Goal: Task Accomplishment & Management: Manage account settings

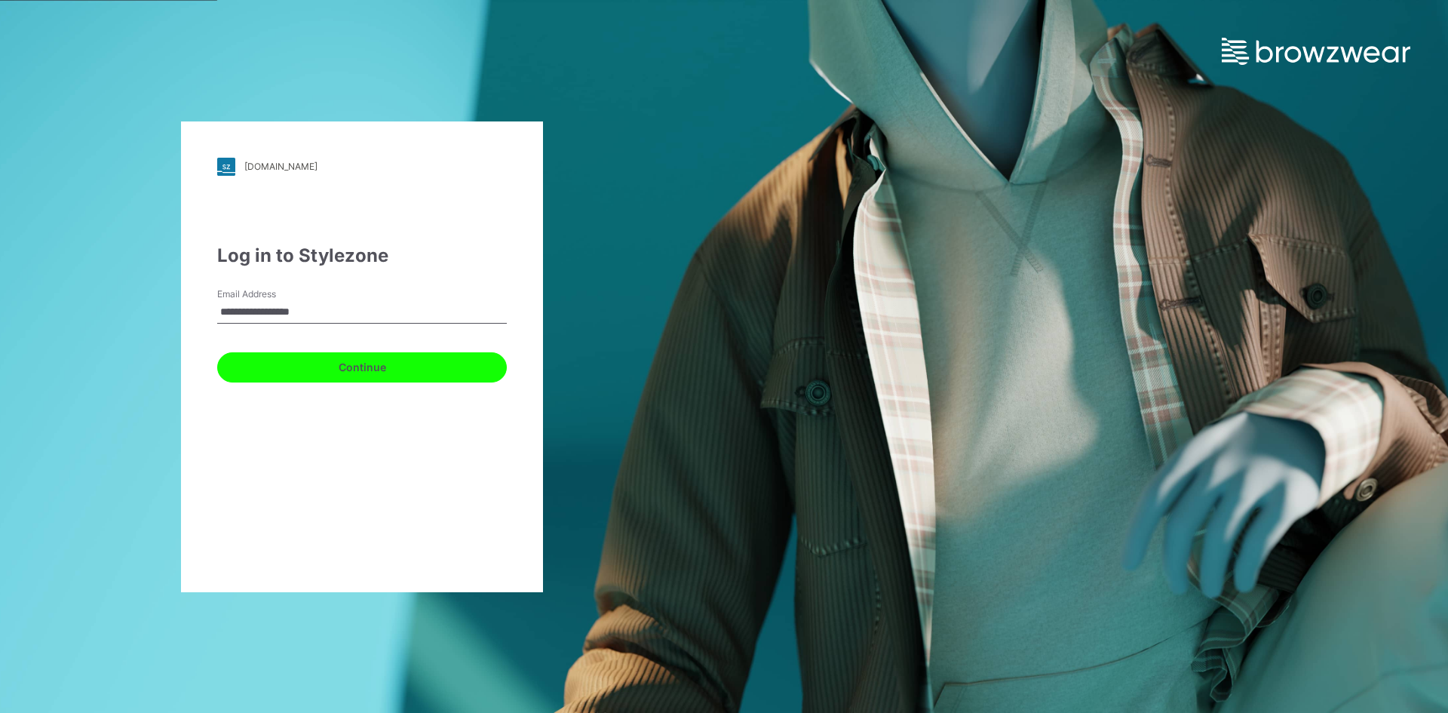
click at [300, 359] on button "Continue" at bounding box center [362, 367] width 290 height 30
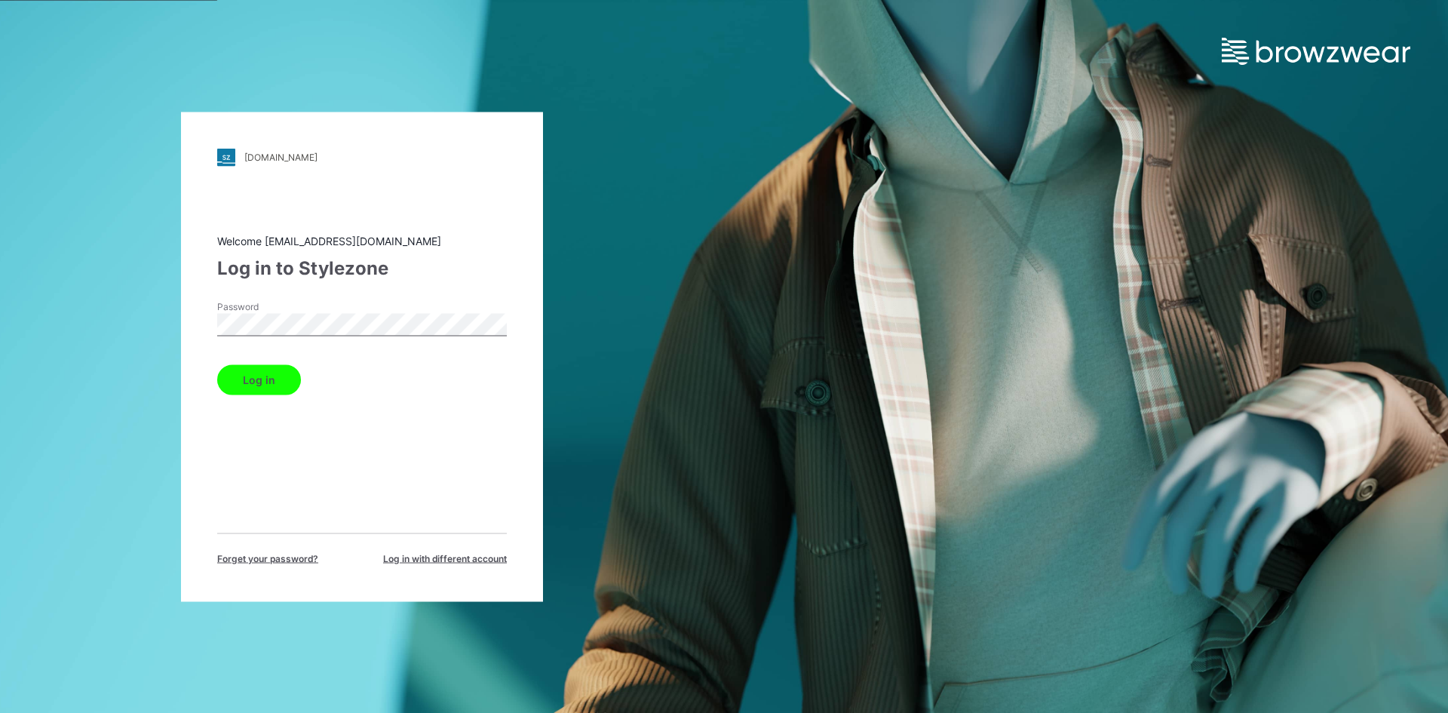
click at [244, 373] on button "Log in" at bounding box center [259, 379] width 84 height 30
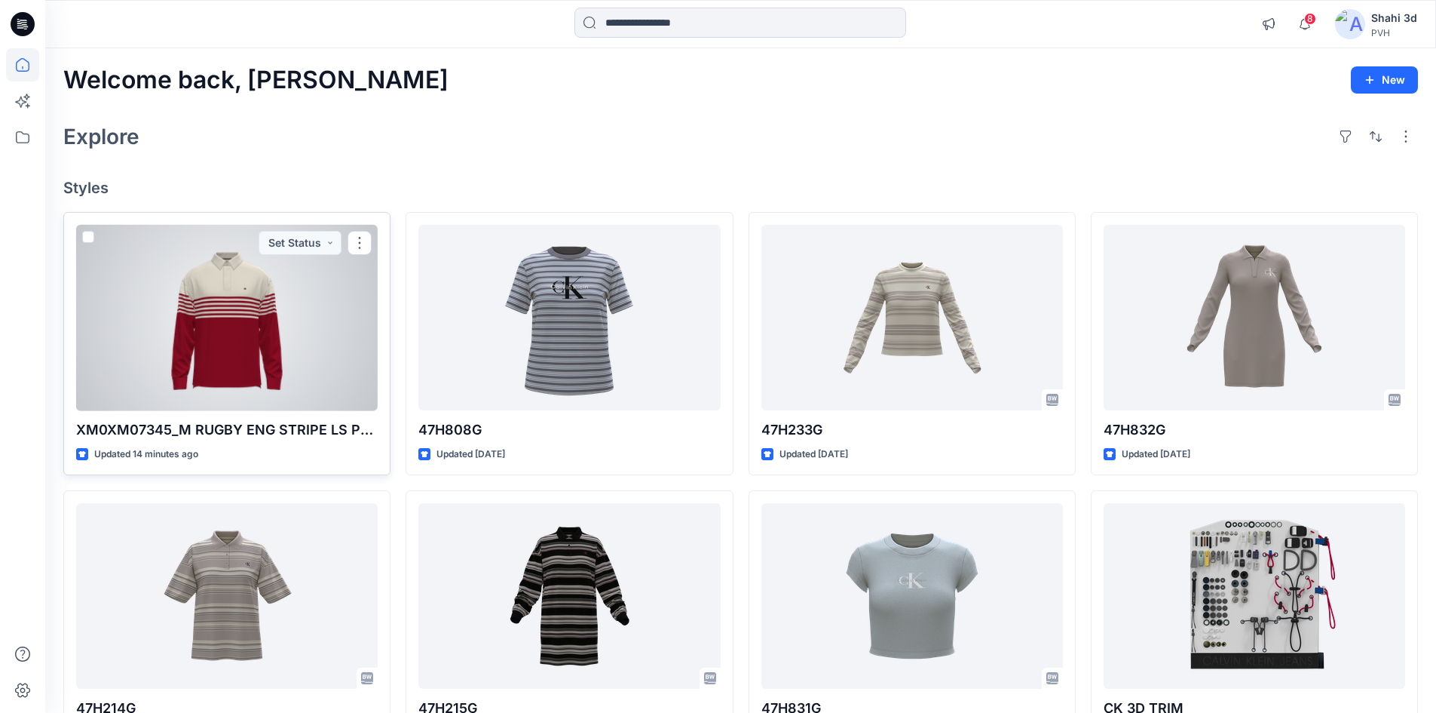
click at [287, 304] on div at bounding box center [227, 318] width 302 height 186
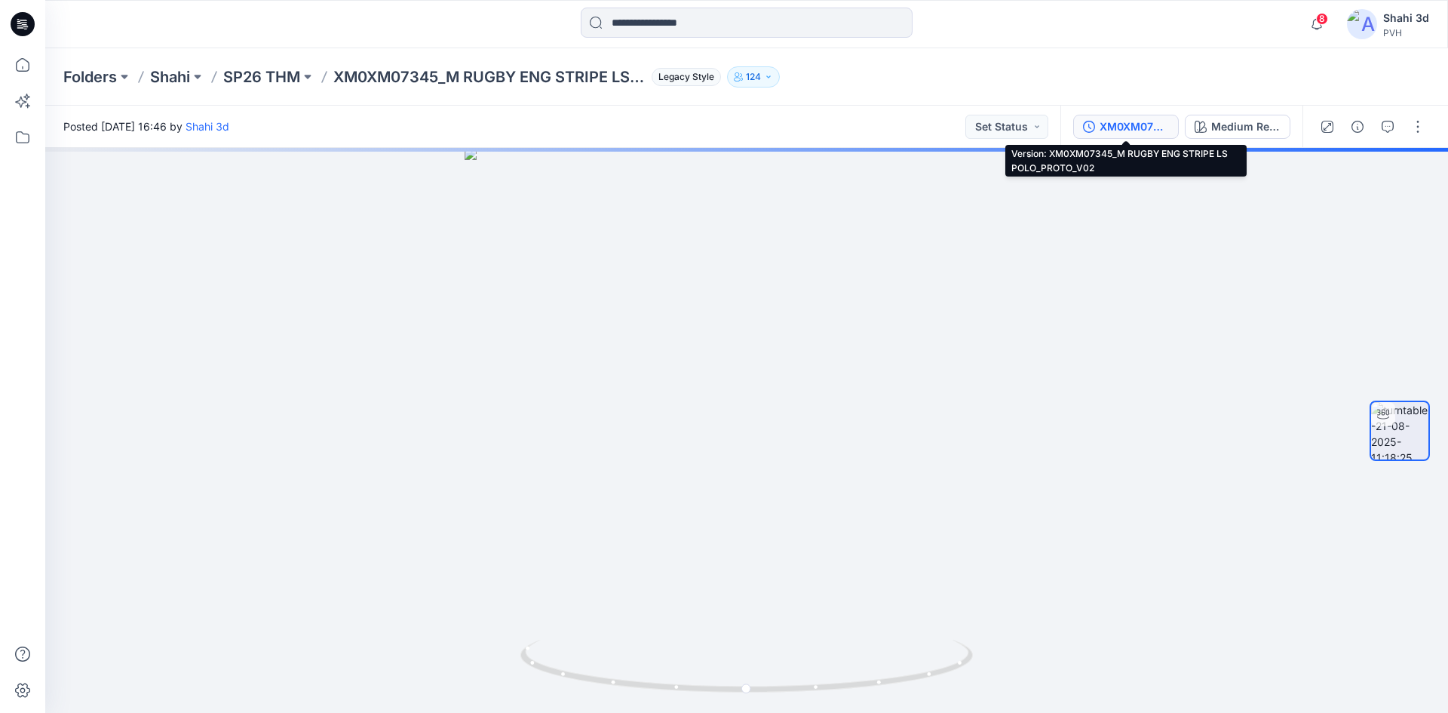
click at [1142, 128] on div "XM0XM07345_M RUGBY ENG STRIPE LS POLO_PROTO_V02" at bounding box center [1133, 126] width 69 height 17
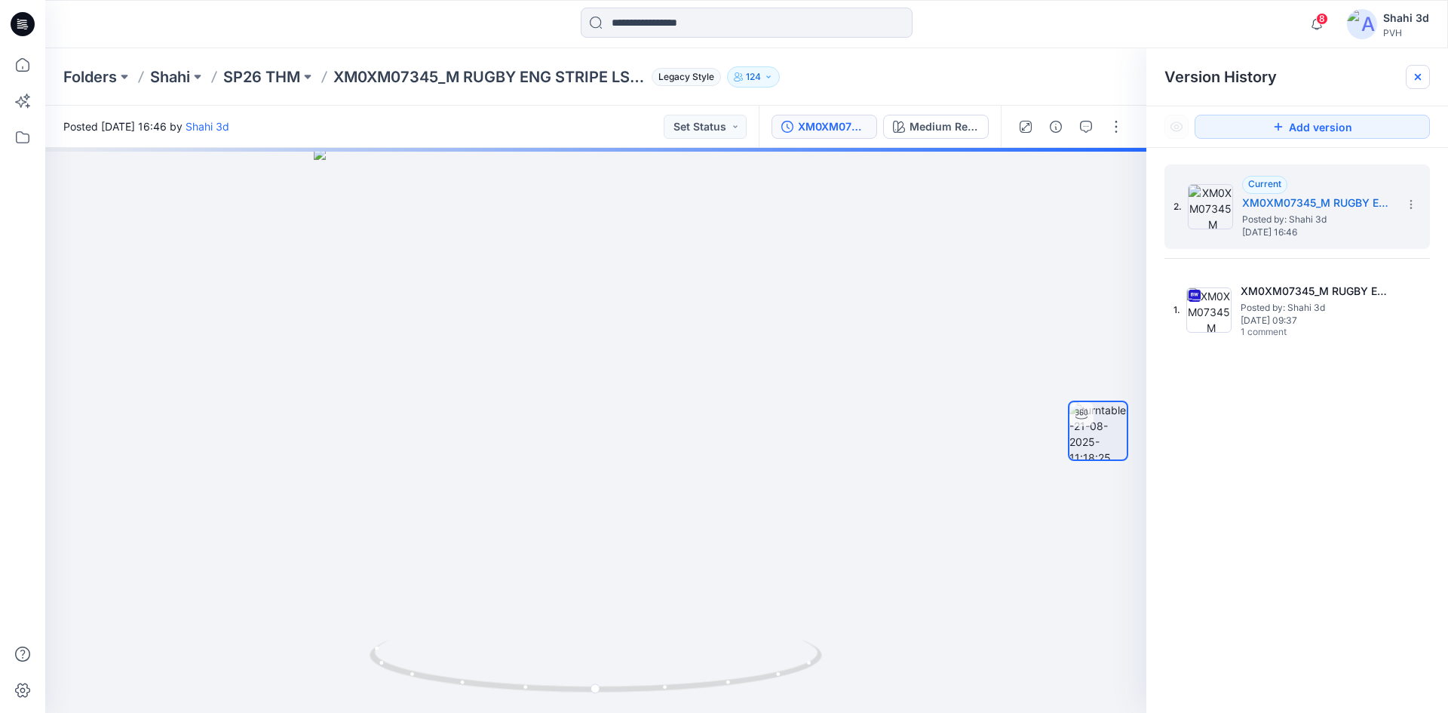
click at [1415, 75] on icon at bounding box center [1417, 77] width 6 height 6
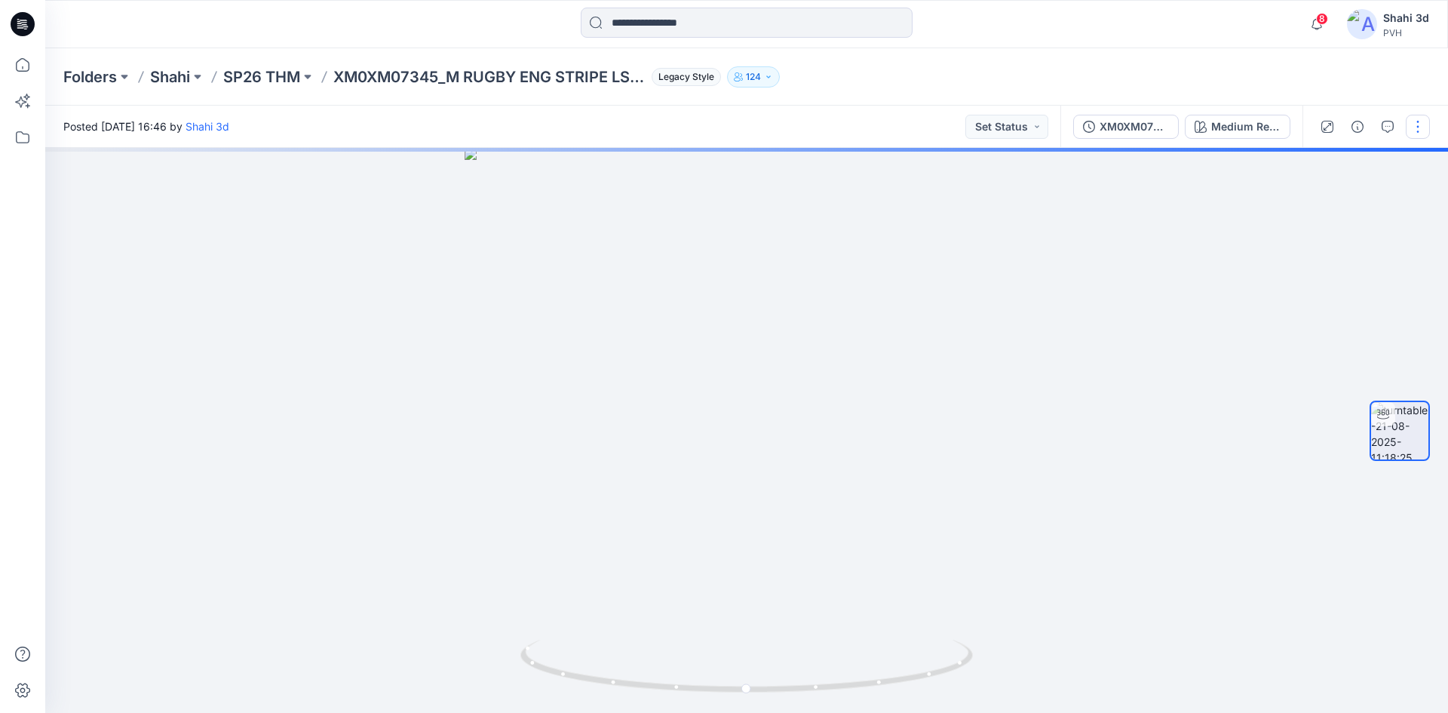
click at [1420, 122] on button "button" at bounding box center [1417, 127] width 24 height 24
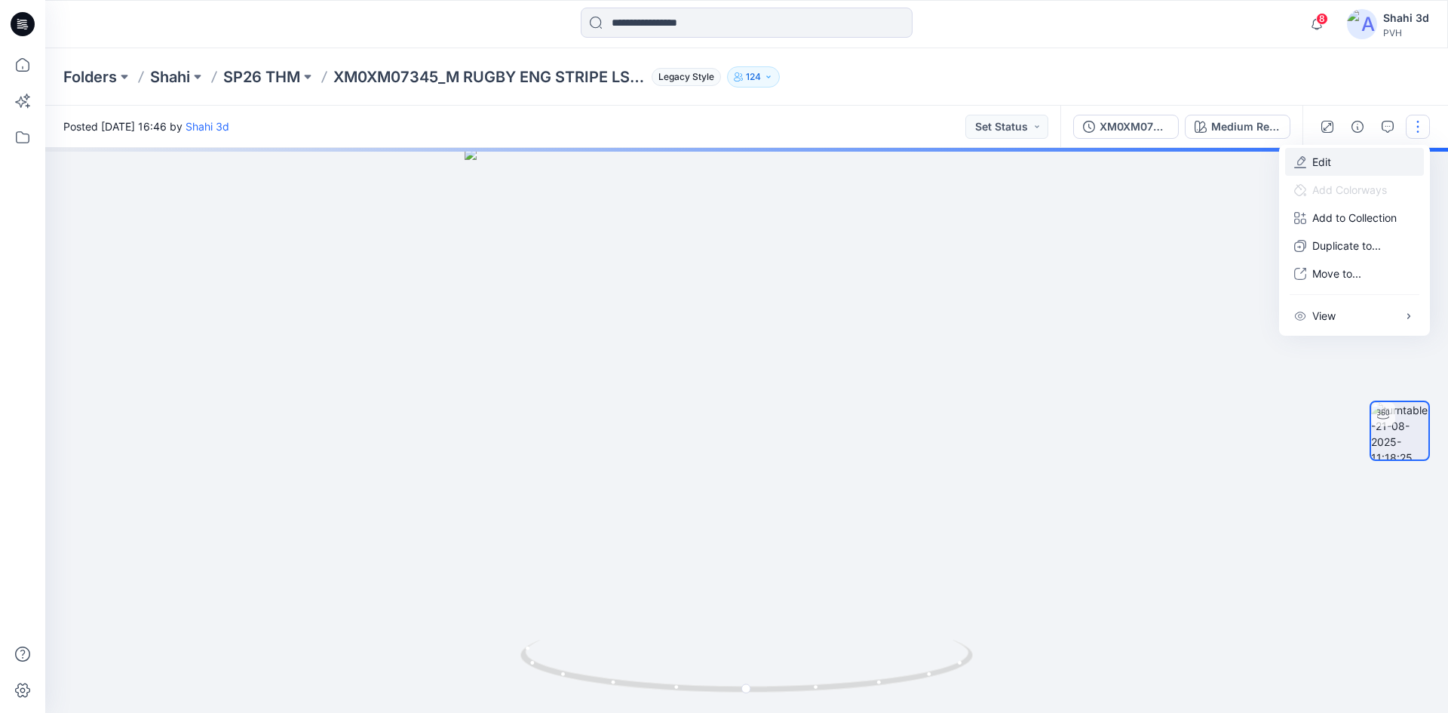
click at [1324, 161] on p "Edit" at bounding box center [1321, 162] width 19 height 16
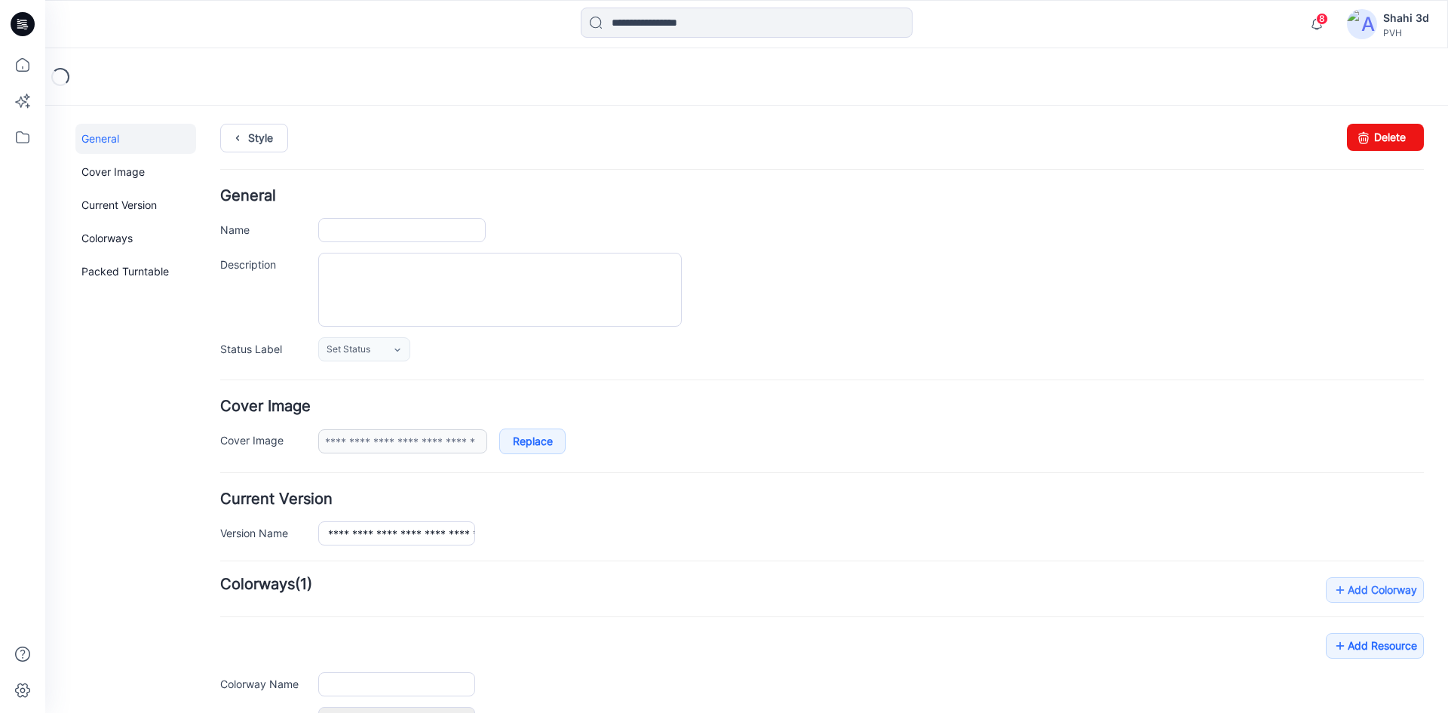
type input "**********"
type textarea "**********"
type input "**********"
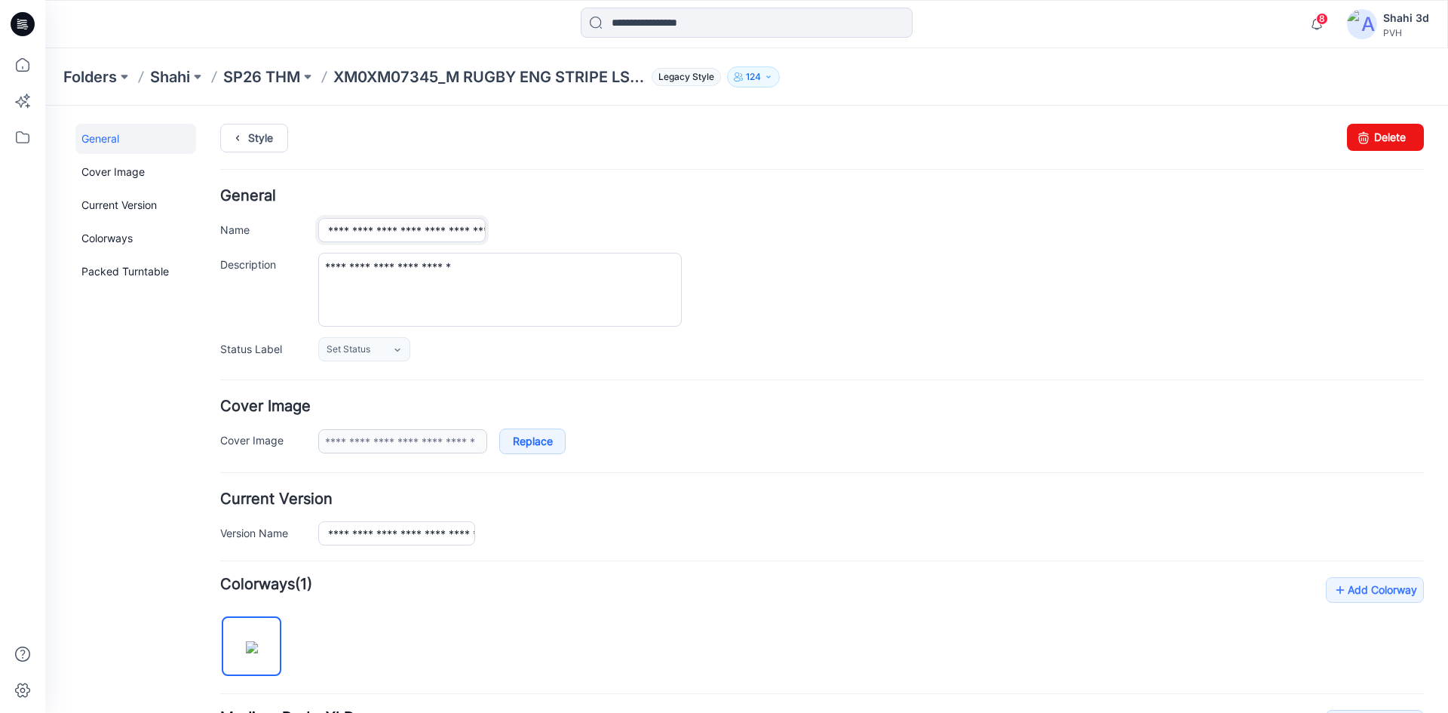
scroll to position [0, 141]
drag, startPoint x: 437, startPoint y: 233, endPoint x: 688, endPoint y: 252, distance: 251.8
click at [688, 252] on div "**********" at bounding box center [821, 274] width 1203 height 173
type input "**********"
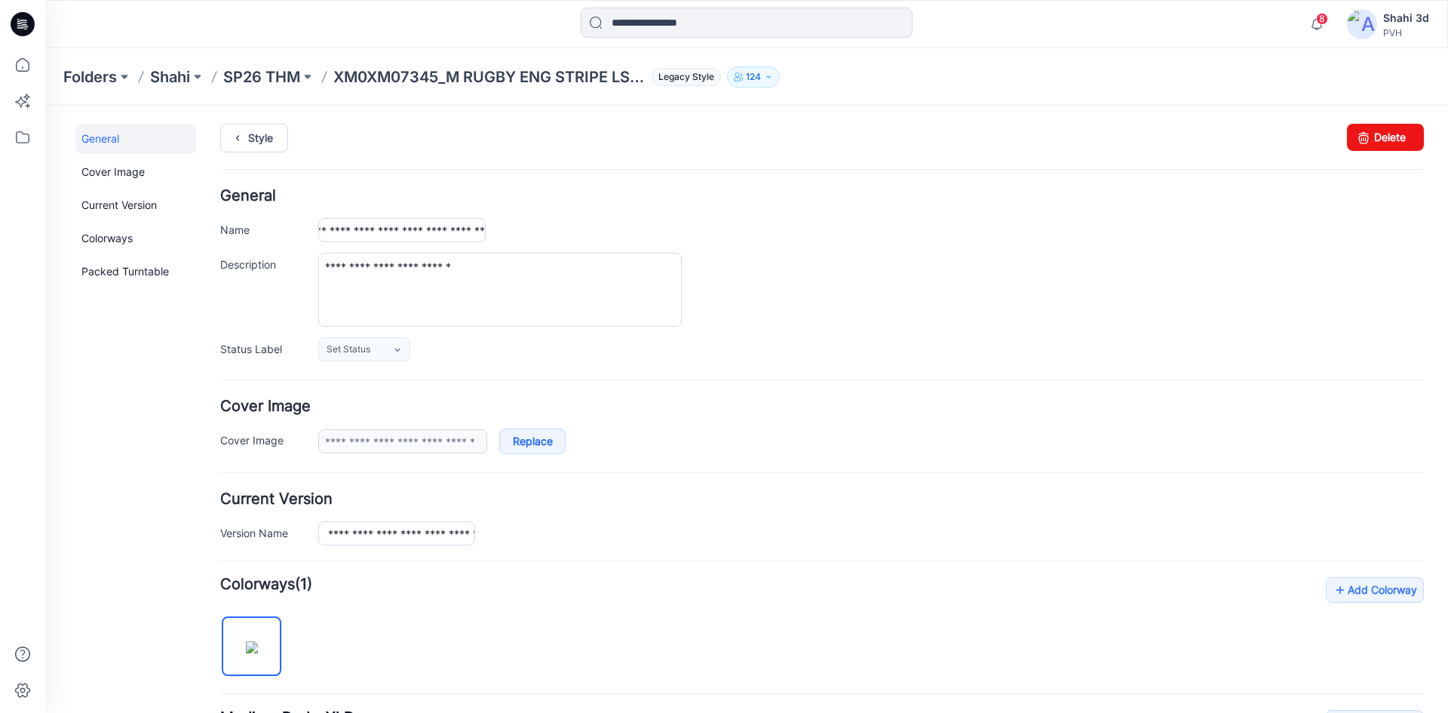
click at [832, 345] on div "Set Status Set Status RESUBMIT REVIEW DESIGN APPROVED COMPLETE COMPLETE DS OLD-…" at bounding box center [870, 349] width 1105 height 24
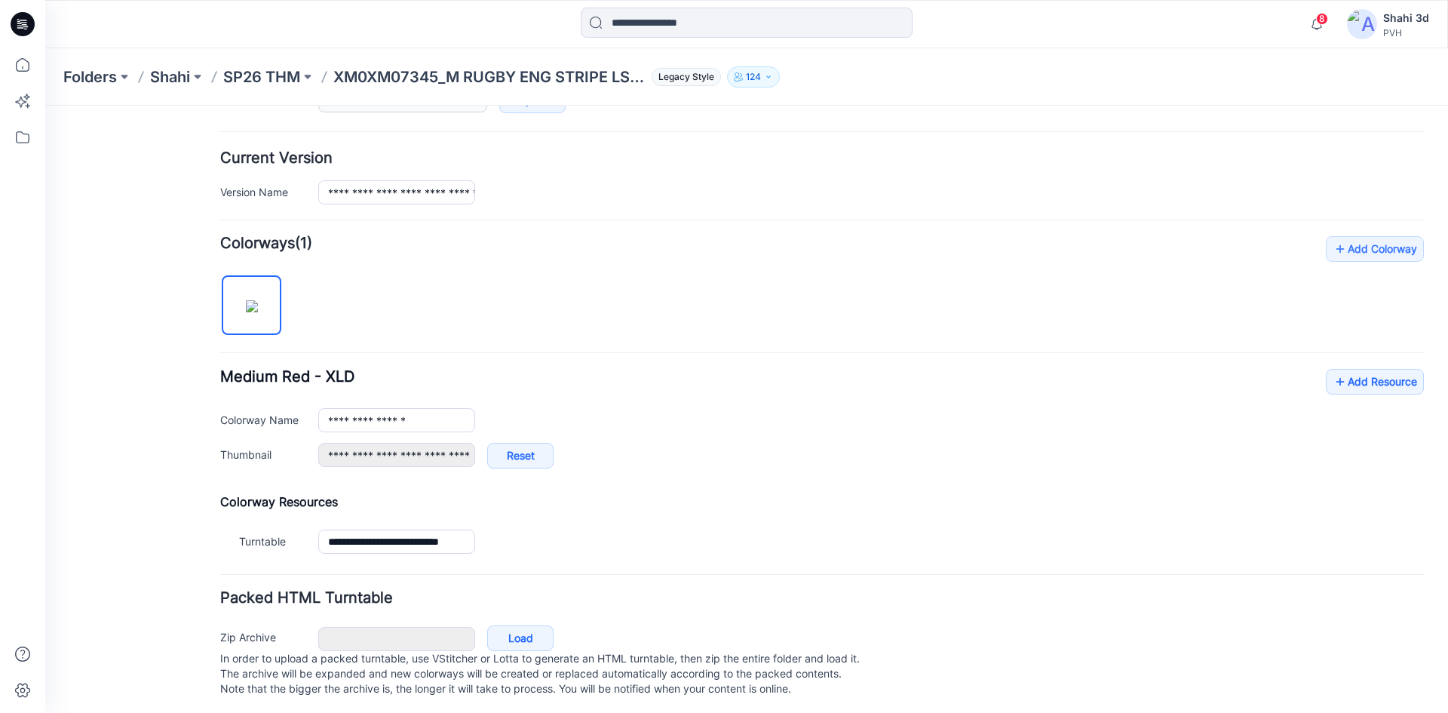
scroll to position [360, 0]
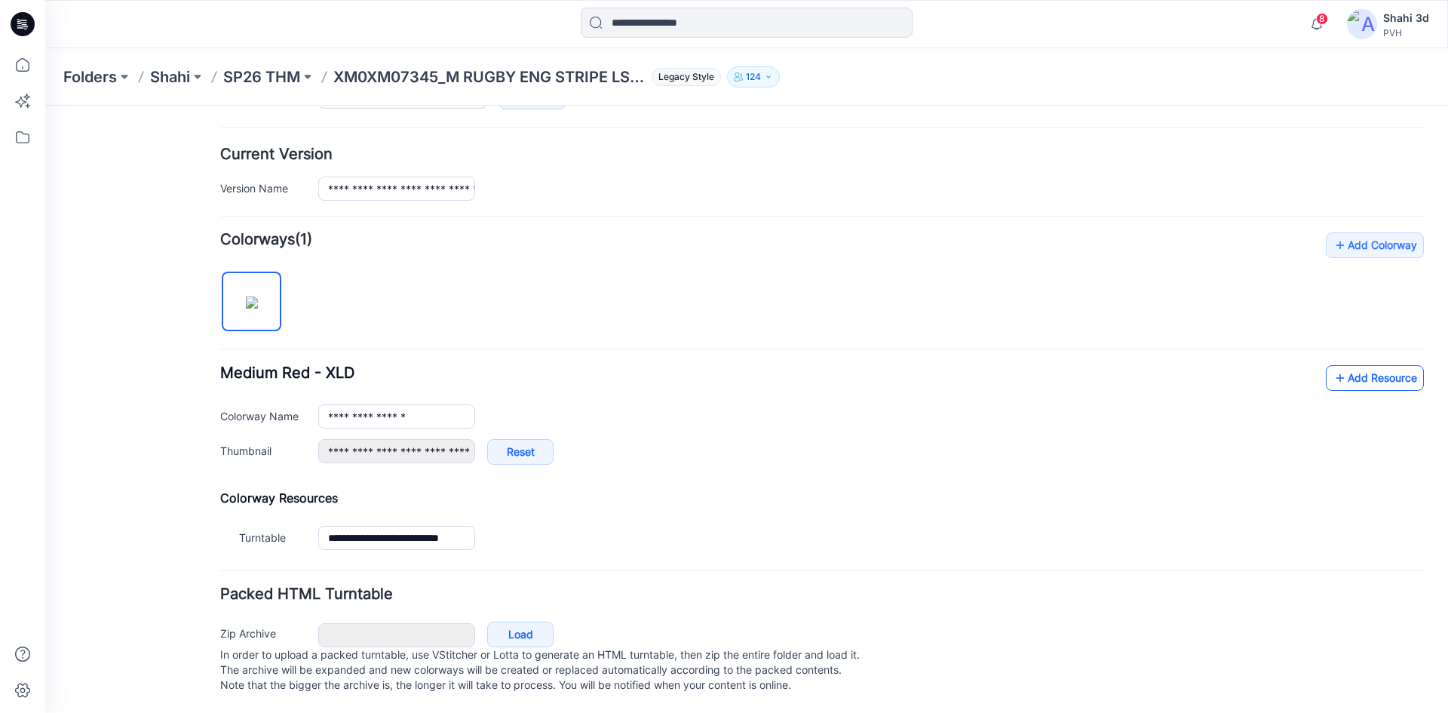
click at [1361, 365] on link "Add Resource" at bounding box center [1375, 378] width 98 height 26
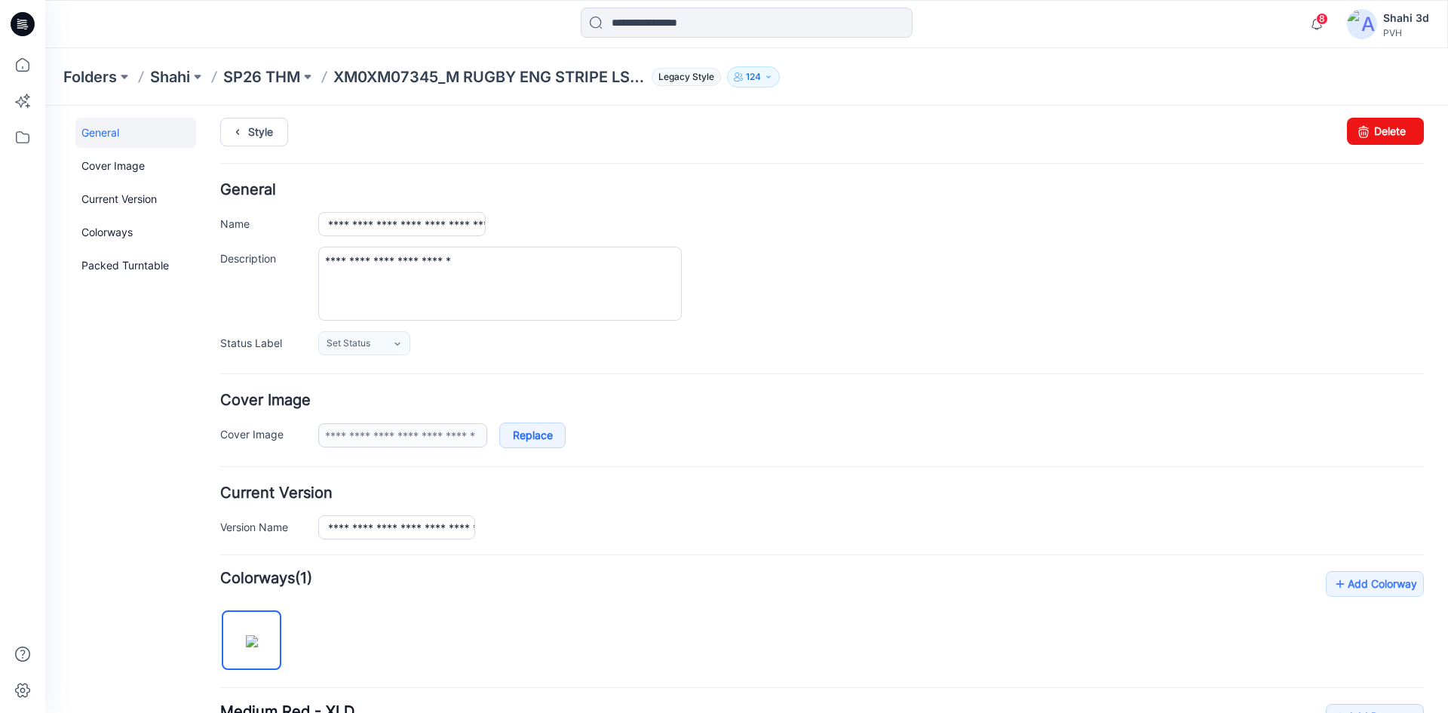
scroll to position [0, 0]
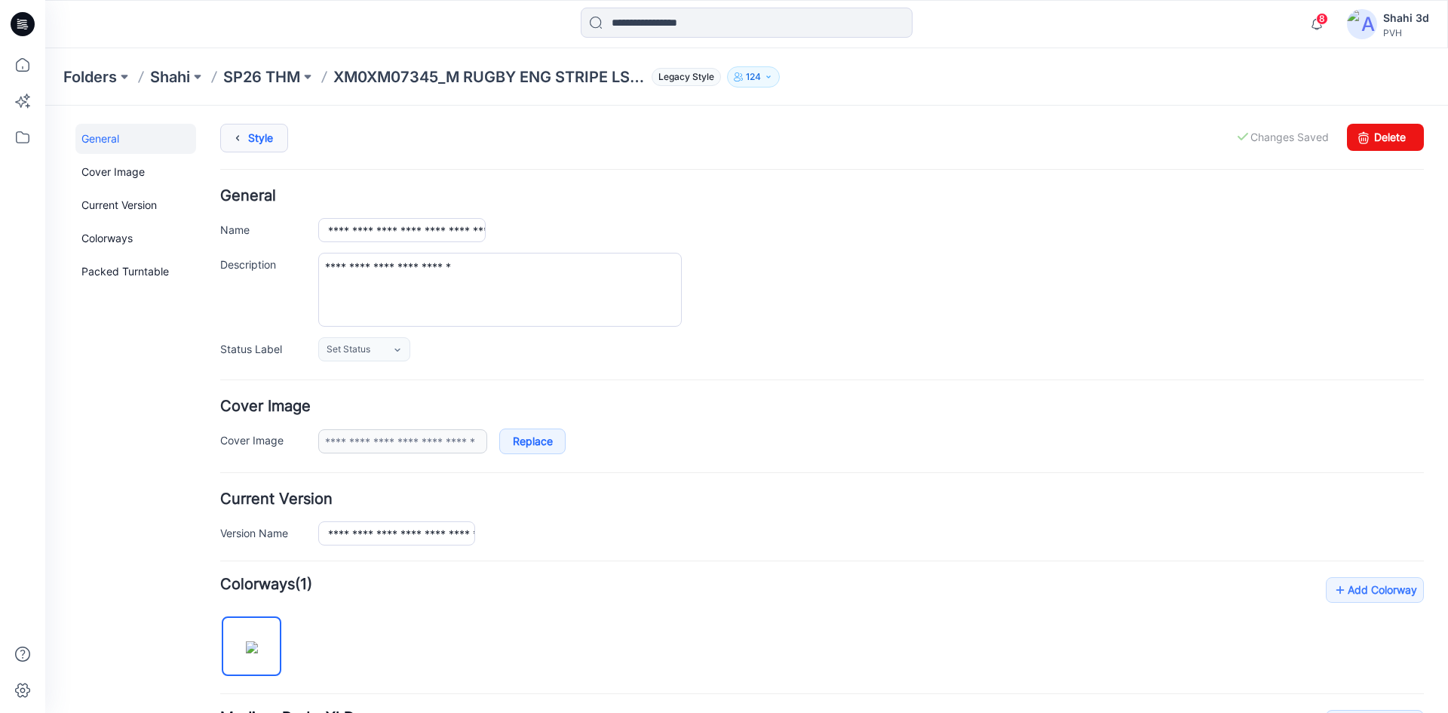
click at [275, 149] on link "Style" at bounding box center [254, 138] width 68 height 29
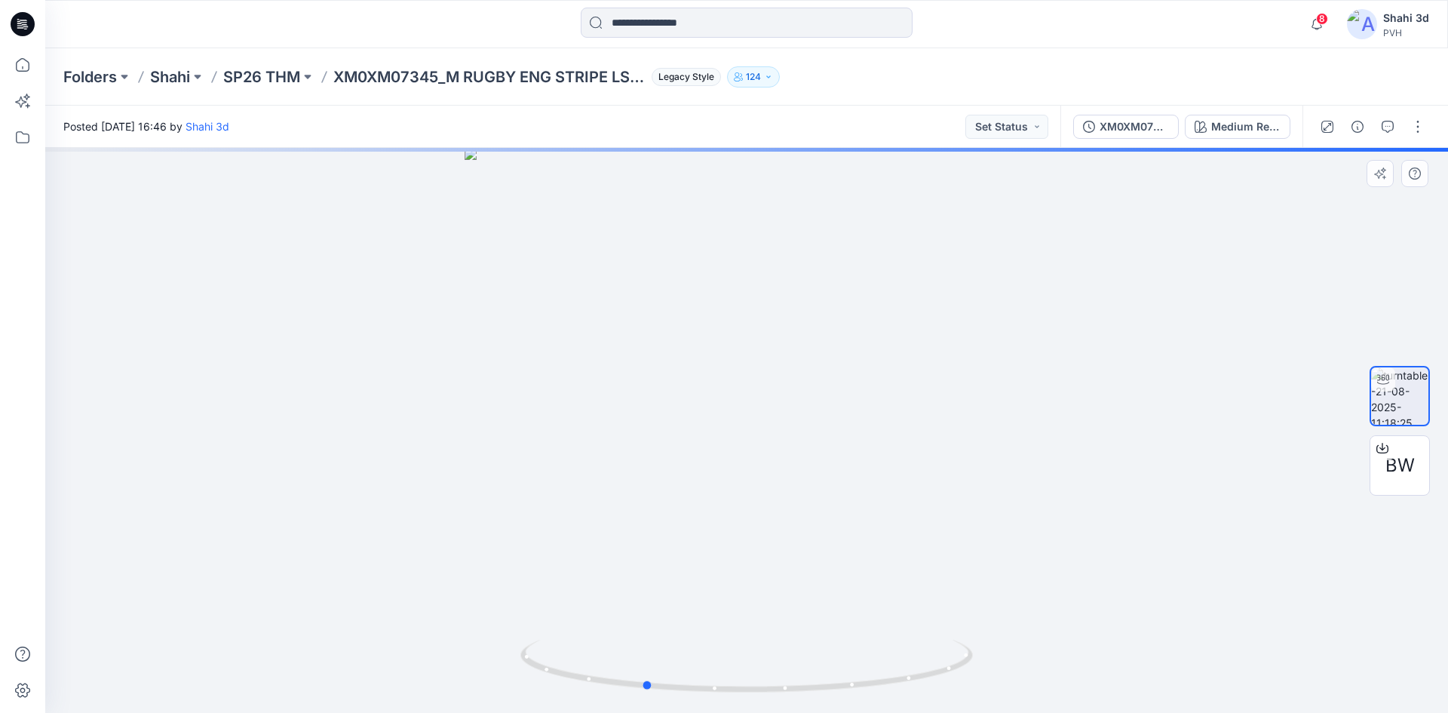
drag, startPoint x: 791, startPoint y: 399, endPoint x: 688, endPoint y: 372, distance: 106.1
click at [688, 372] on div at bounding box center [746, 430] width 1402 height 565
click at [15, 17] on icon at bounding box center [23, 24] width 24 height 24
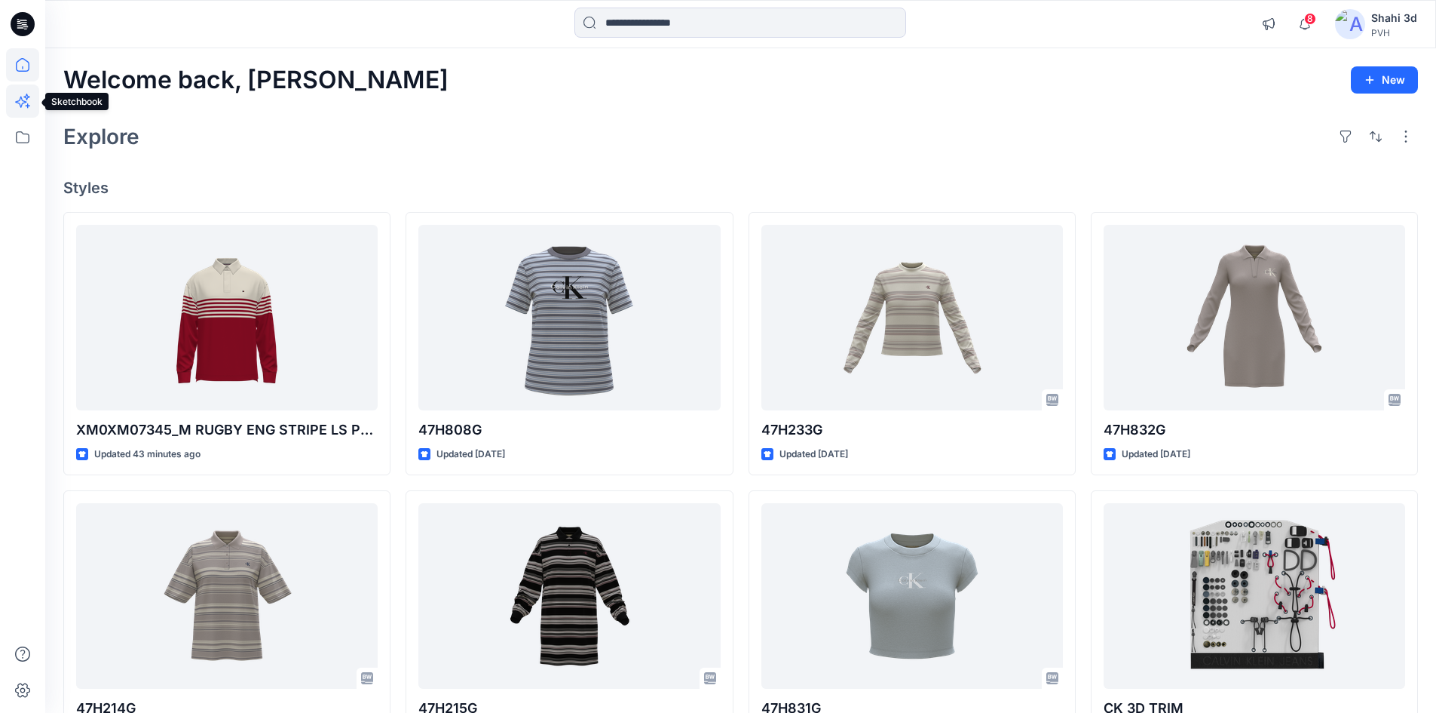
click at [28, 103] on icon at bounding box center [22, 100] width 33 height 33
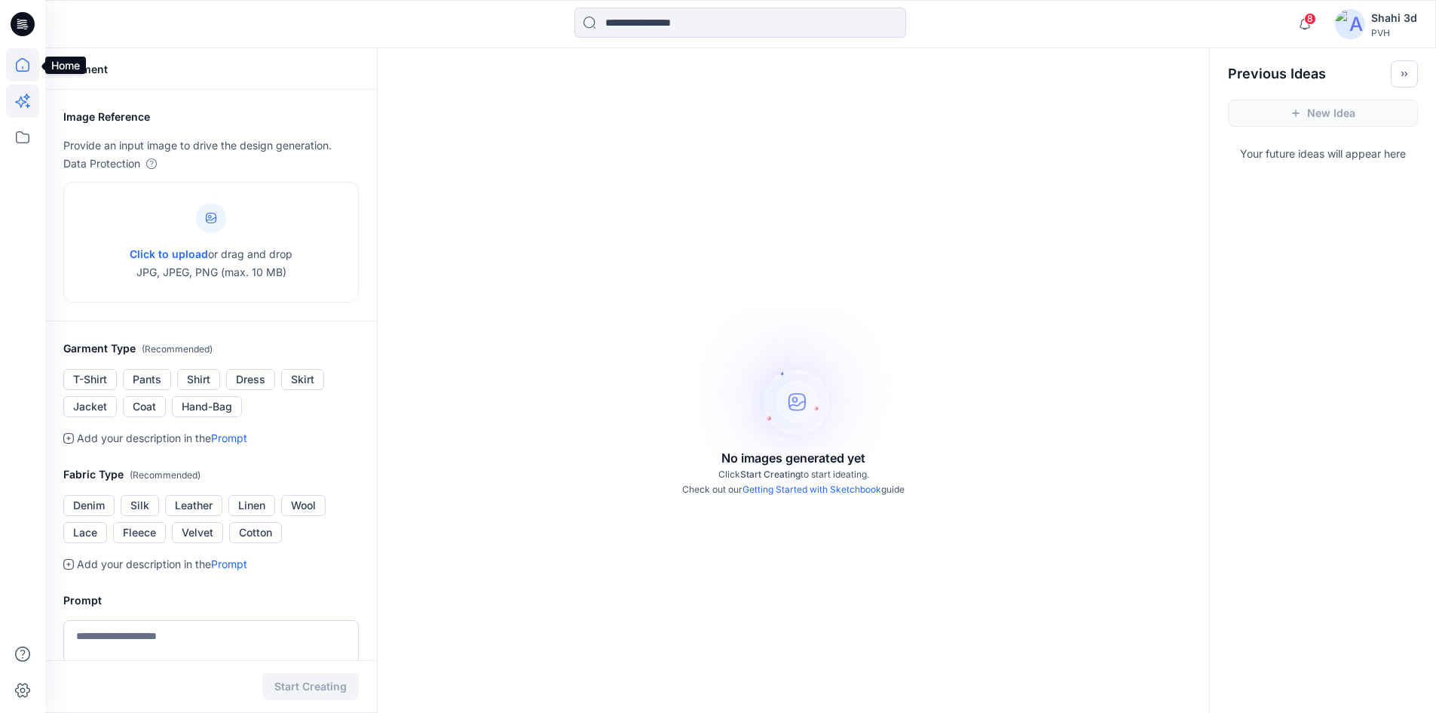
click at [21, 69] on icon at bounding box center [22, 64] width 33 height 33
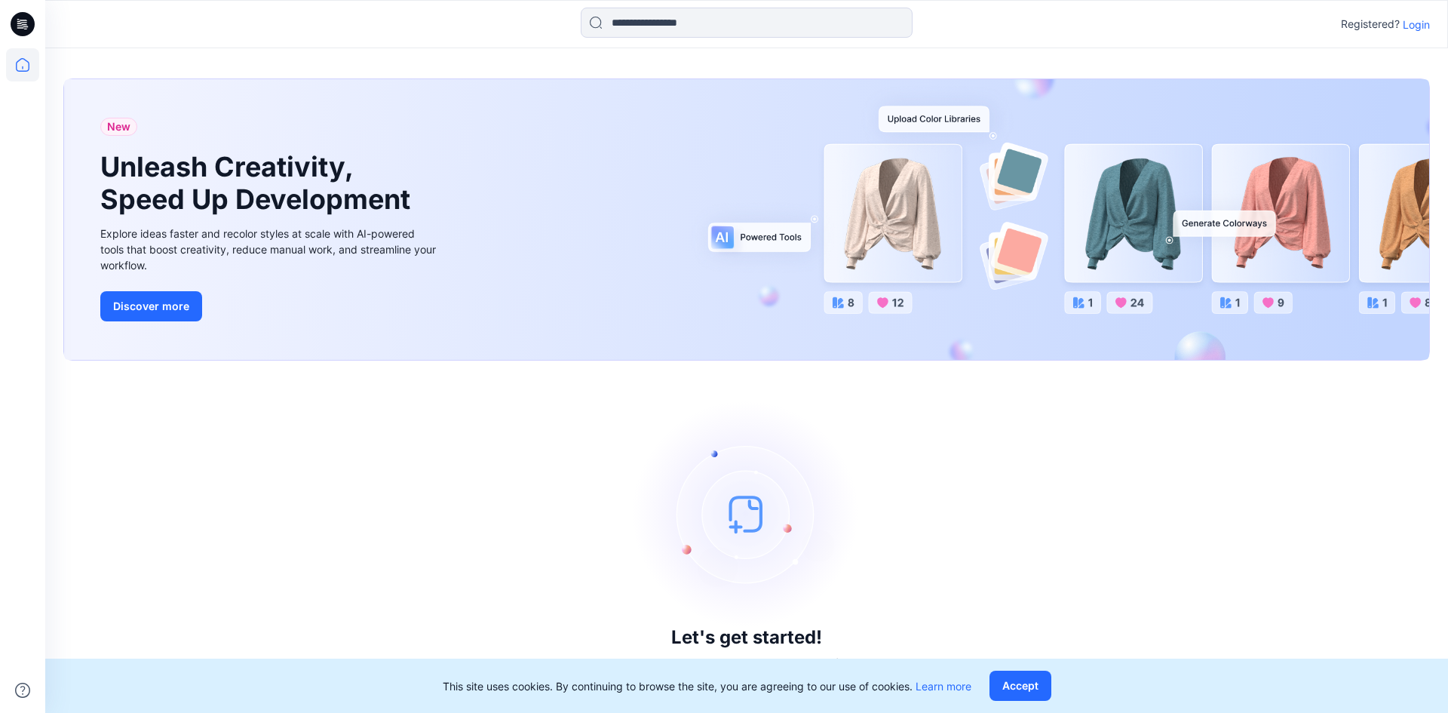
click at [1410, 28] on p "Login" at bounding box center [1415, 25] width 27 height 16
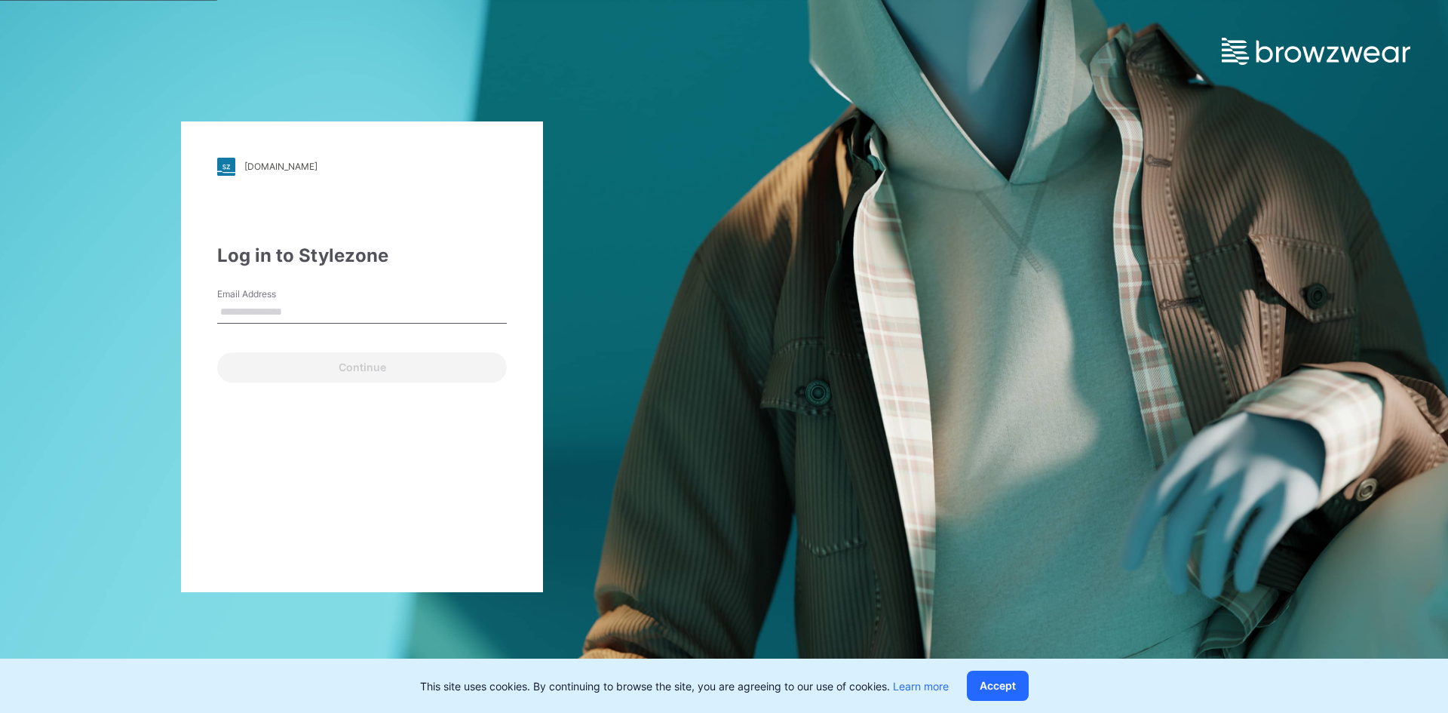
click at [280, 311] on input "Email Address" at bounding box center [362, 312] width 290 height 23
drag, startPoint x: 365, startPoint y: 314, endPoint x: 24, endPoint y: 314, distance: 340.8
click at [26, 314] on div "**********" at bounding box center [362, 356] width 724 height 713
type input "**********"
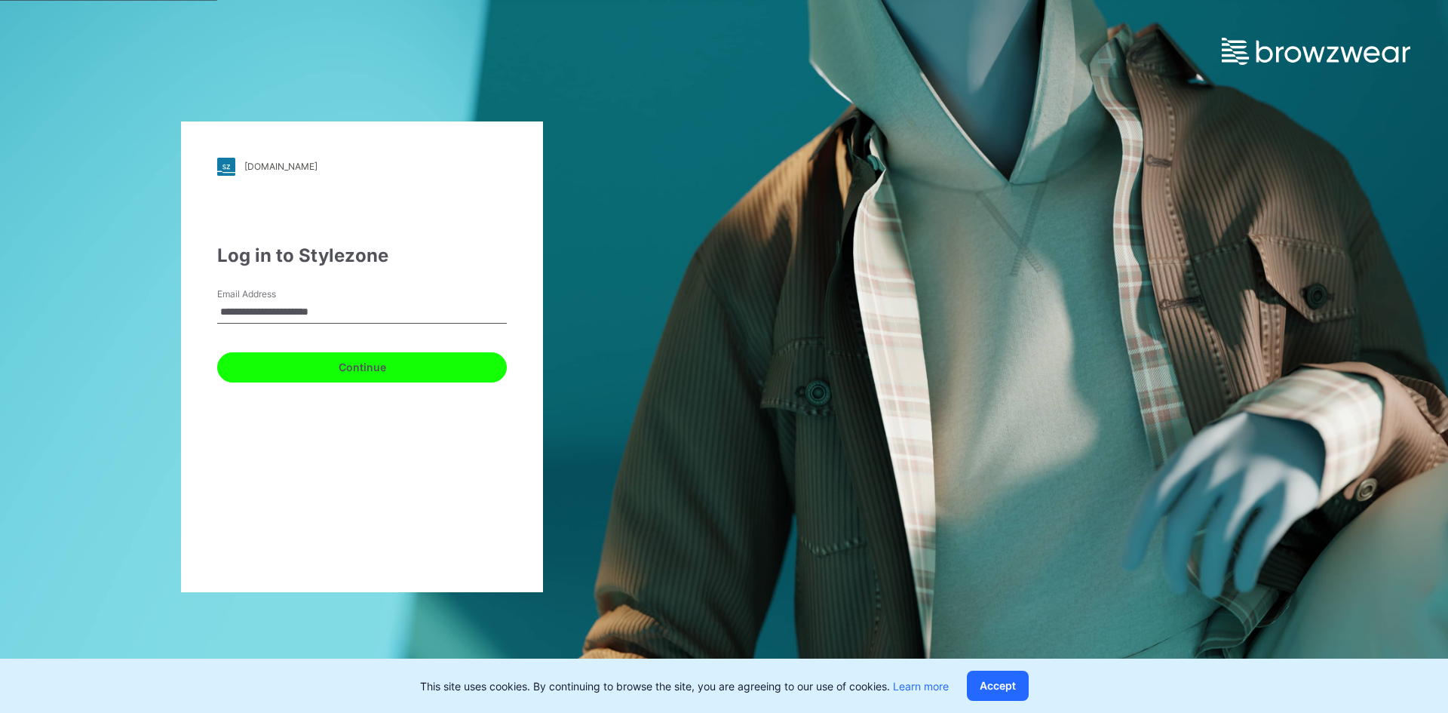
click at [293, 368] on button "Continue" at bounding box center [362, 367] width 290 height 30
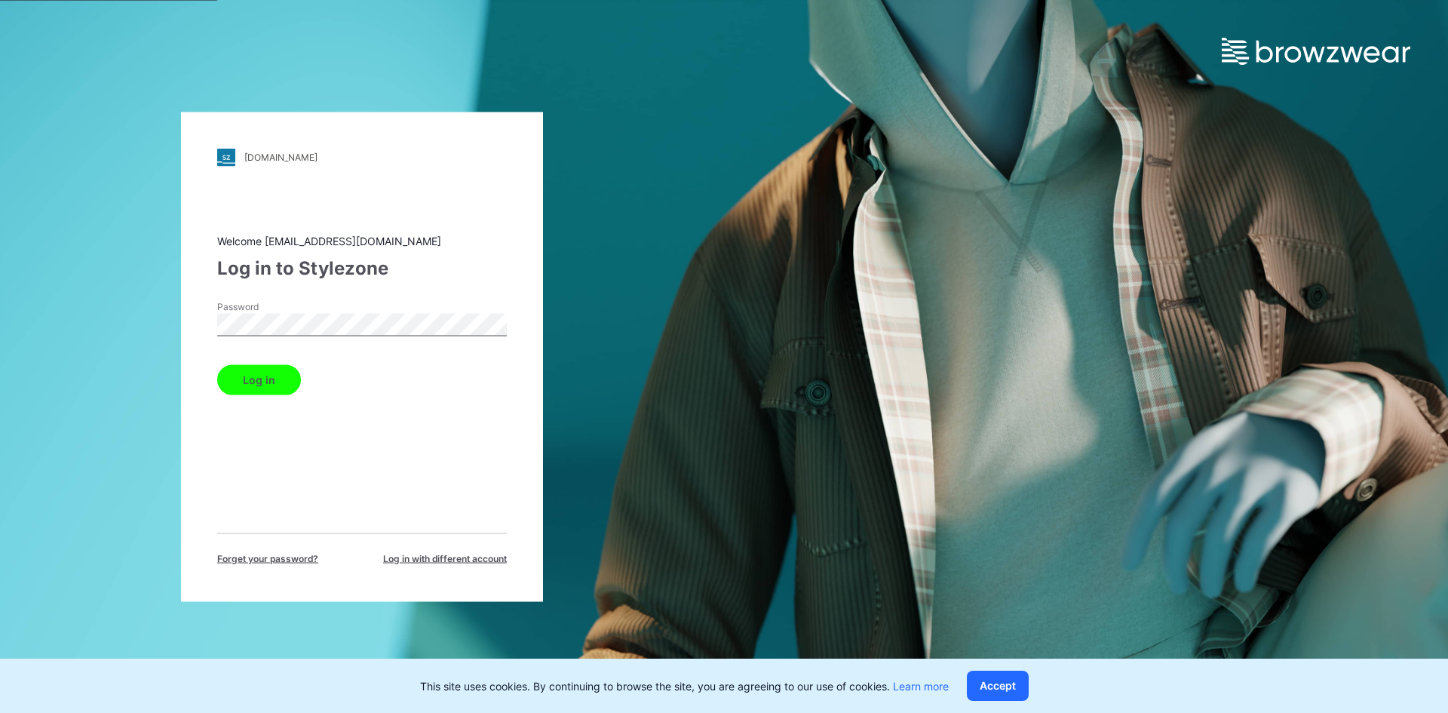
click at [269, 381] on button "Log in" at bounding box center [259, 379] width 84 height 30
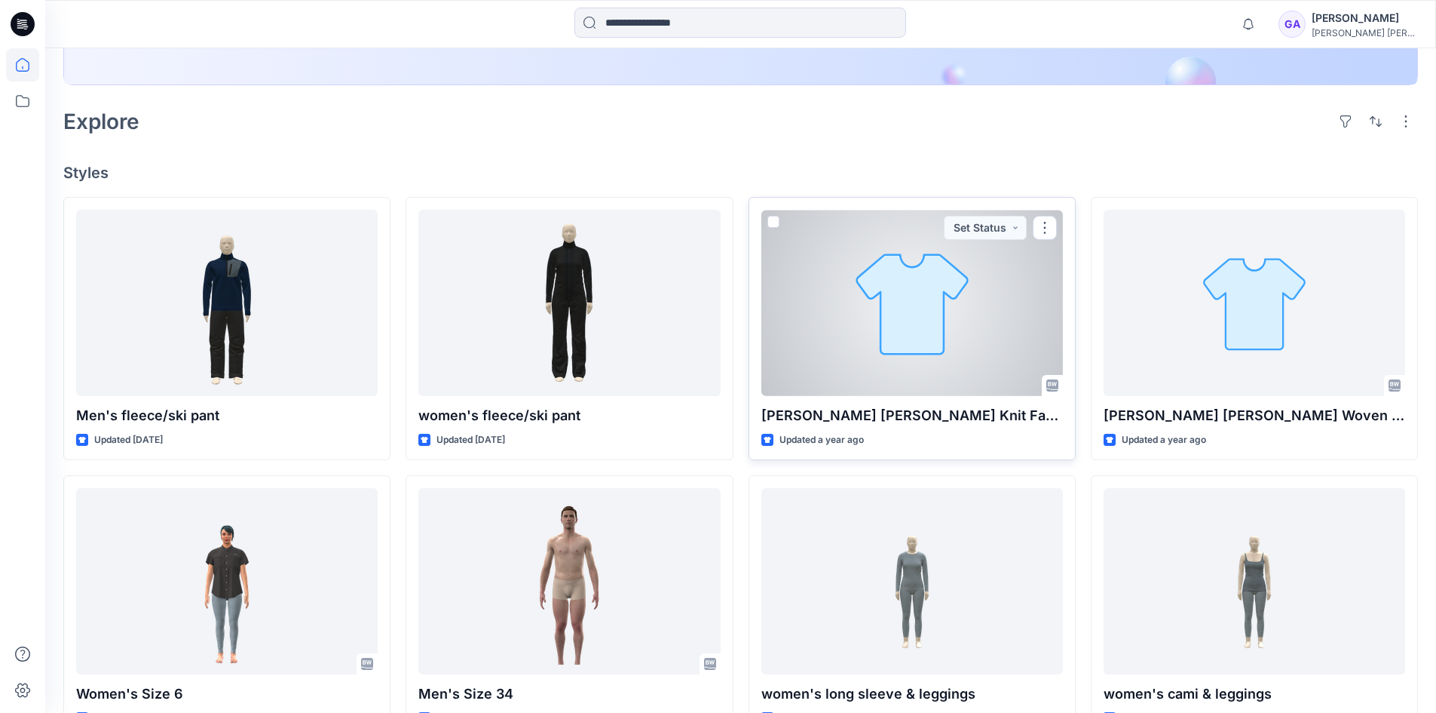
scroll to position [626, 0]
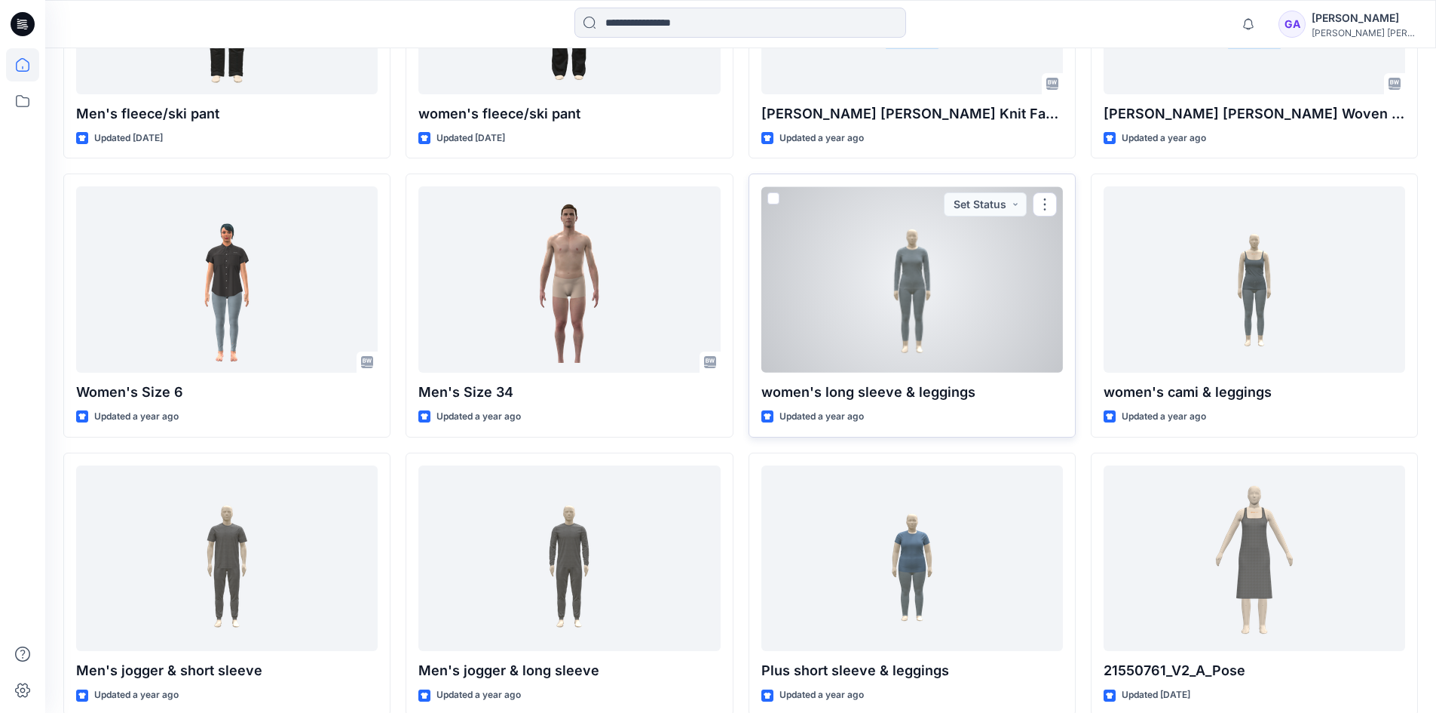
click at [880, 329] on div at bounding box center [913, 279] width 302 height 186
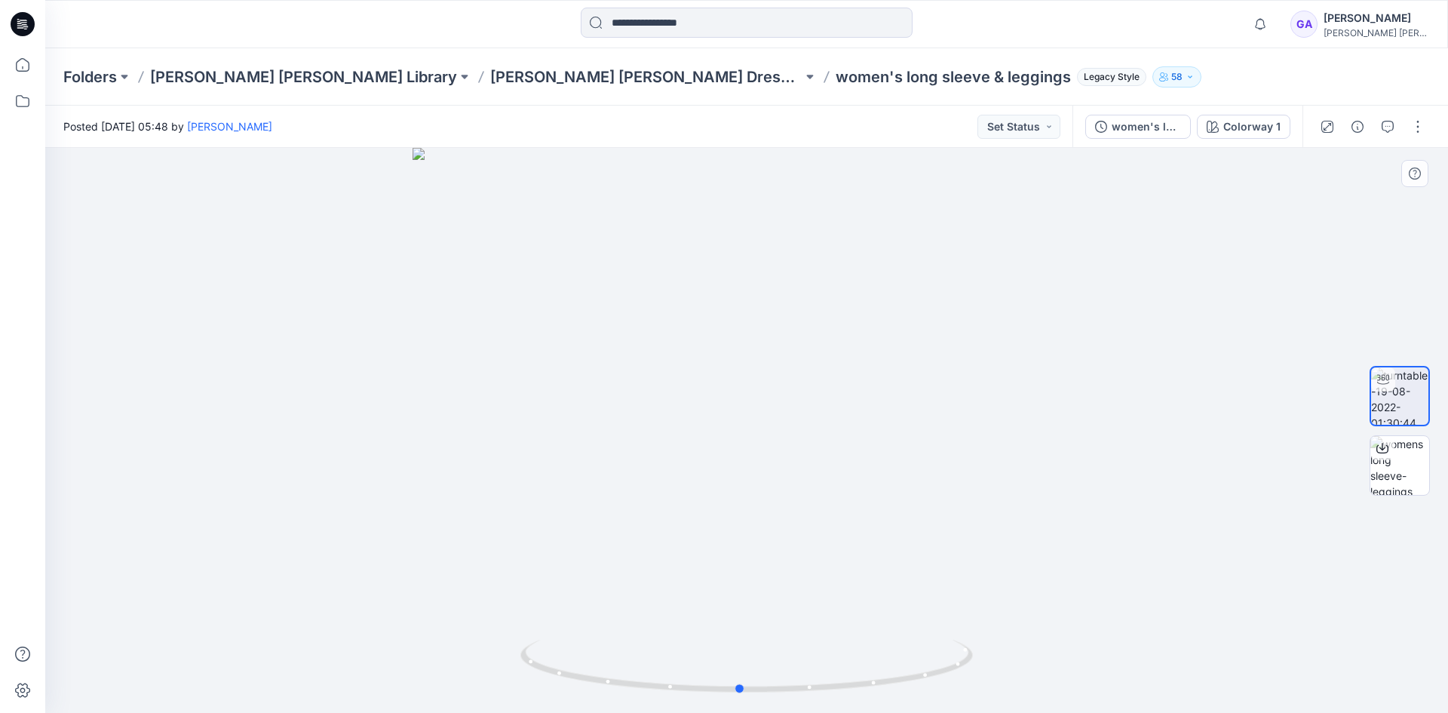
drag, startPoint x: 694, startPoint y: 379, endPoint x: 763, endPoint y: 400, distance: 72.5
click at [763, 400] on div at bounding box center [746, 430] width 1402 height 565
drag, startPoint x: 762, startPoint y: 439, endPoint x: 544, endPoint y: 415, distance: 219.2
click at [544, 415] on div at bounding box center [746, 430] width 1402 height 565
drag, startPoint x: 17, startPoint y: 25, endPoint x: 99, endPoint y: 44, distance: 84.3
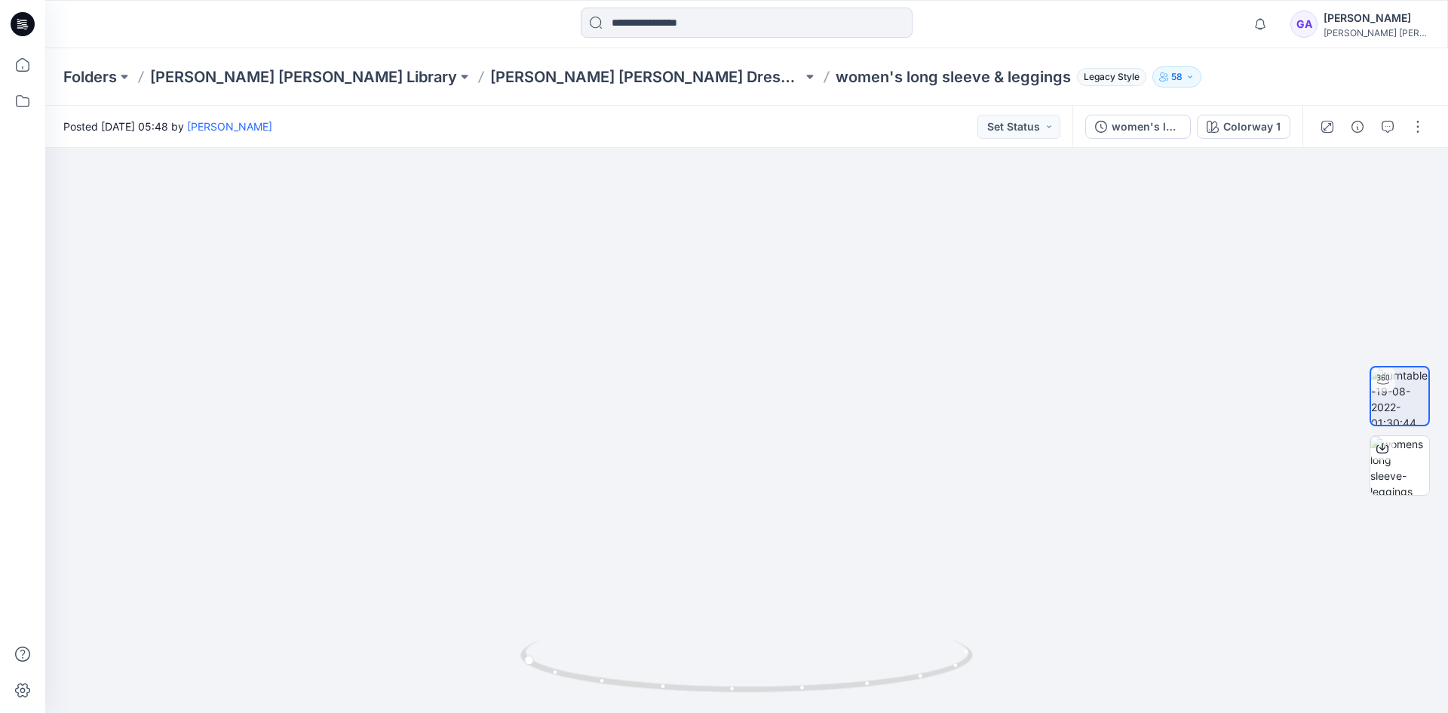
click at [17, 25] on icon at bounding box center [23, 24] width 24 height 24
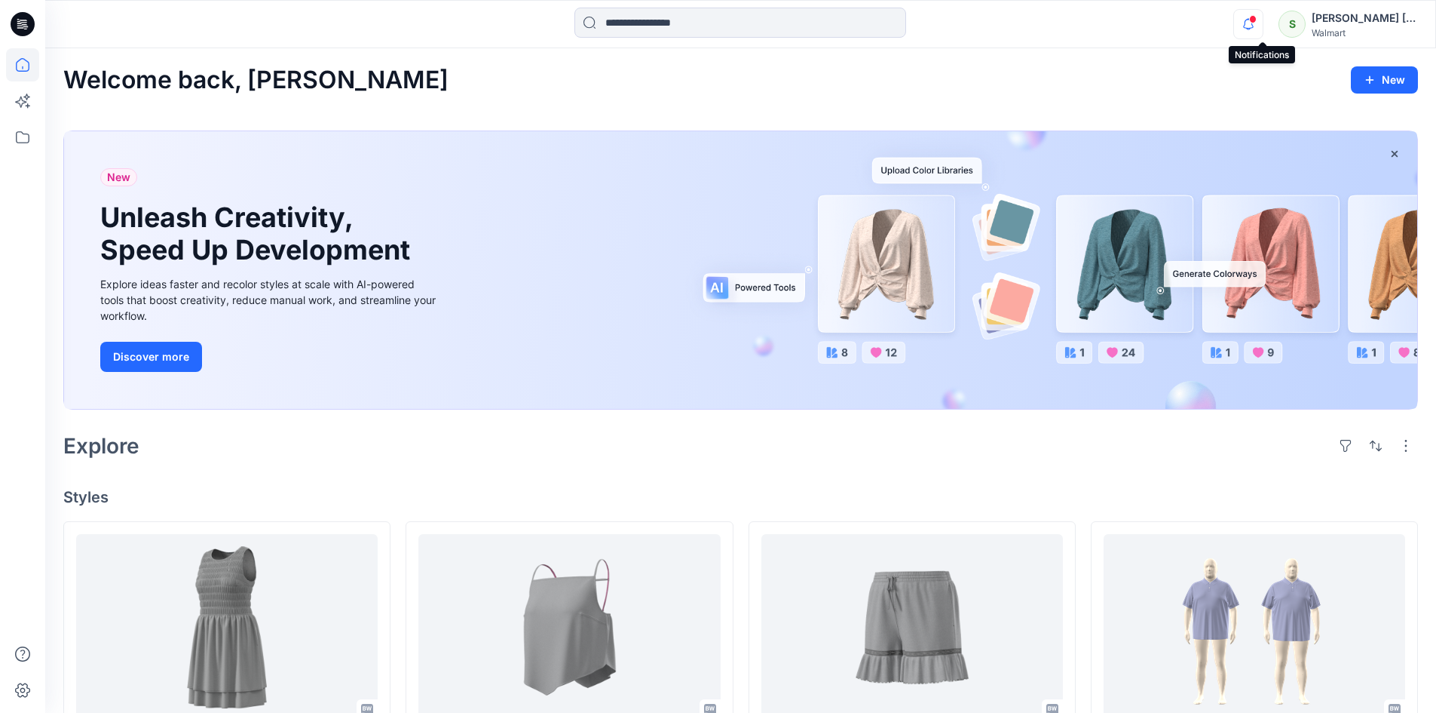
click at [1263, 20] on icon "button" at bounding box center [1248, 24] width 29 height 30
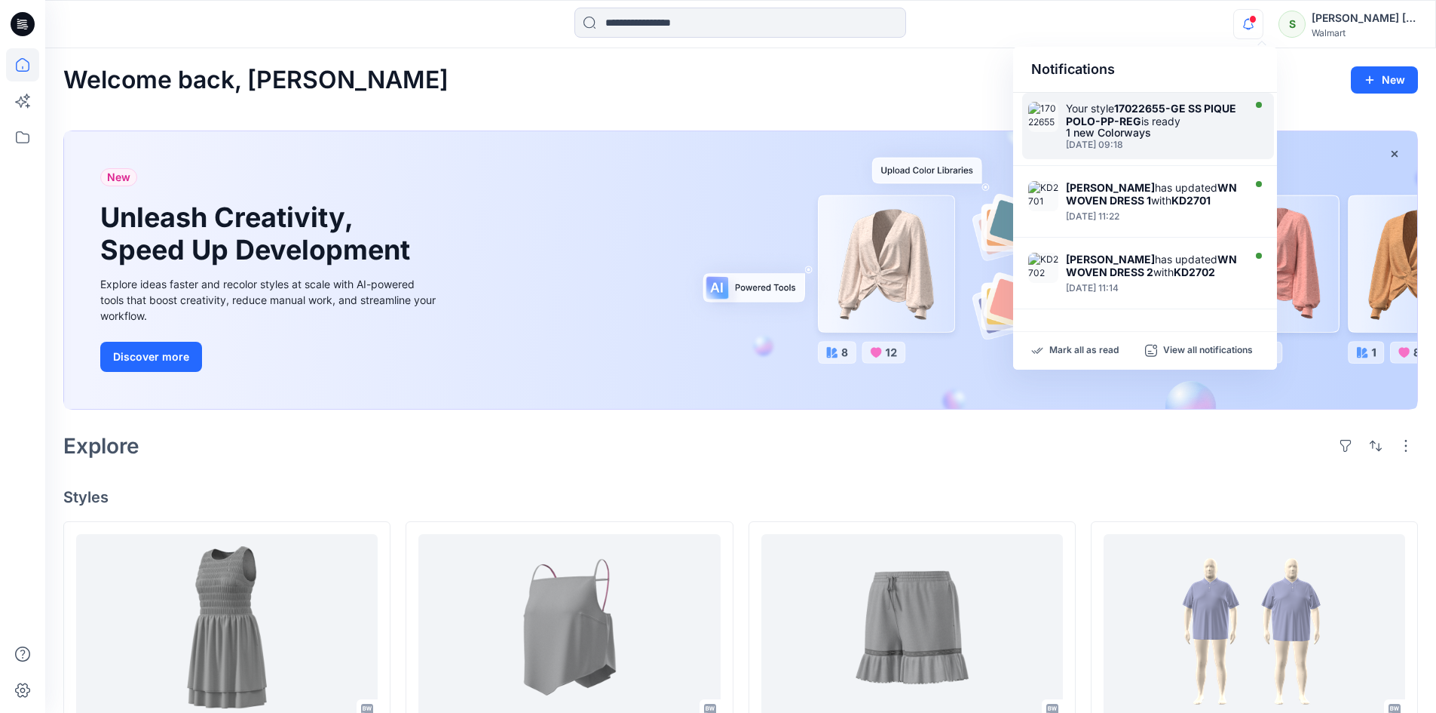
click at [1120, 127] on div "1 new Colorways" at bounding box center [1152, 132] width 173 height 11
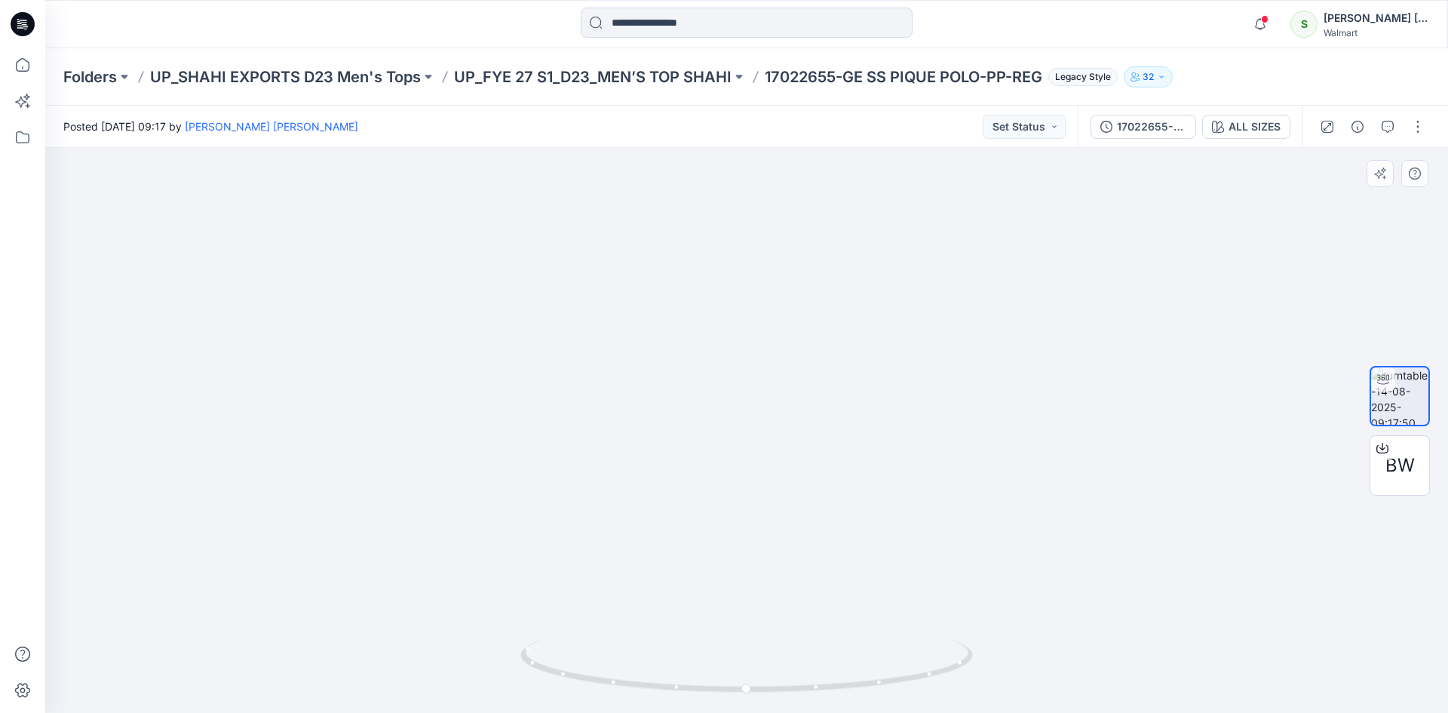
drag, startPoint x: 1054, startPoint y: 420, endPoint x: 488, endPoint y: 367, distance: 568.7
click at [488, 367] on img at bounding box center [625, 133] width 1646 height 1157
click at [567, 412] on div at bounding box center [746, 430] width 1402 height 565
drag, startPoint x: 687, startPoint y: 540, endPoint x: 682, endPoint y: 559, distance: 20.1
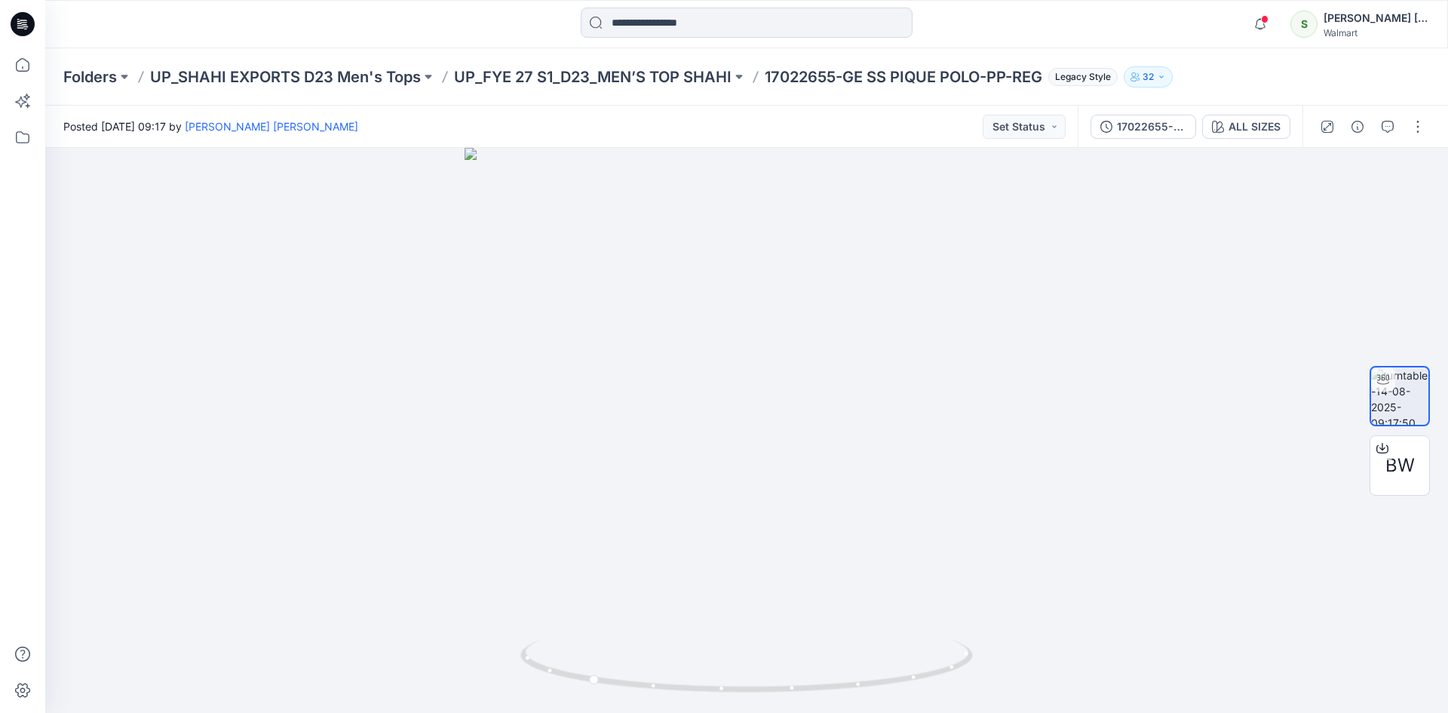
drag, startPoint x: 23, startPoint y: 28, endPoint x: 38, endPoint y: 32, distance: 15.7
click at [23, 27] on icon at bounding box center [23, 24] width 24 height 48
